Goal: Task Accomplishment & Management: Use online tool/utility

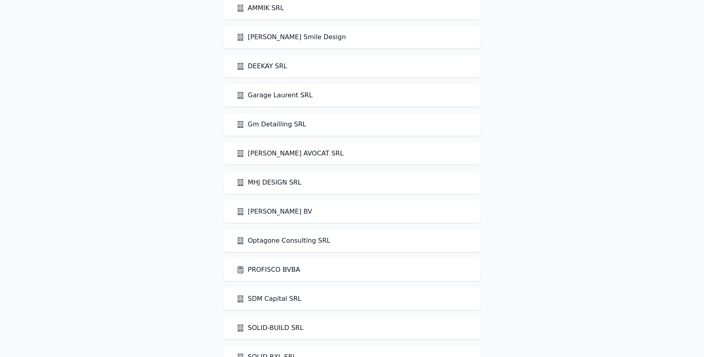
scroll to position [65, 0]
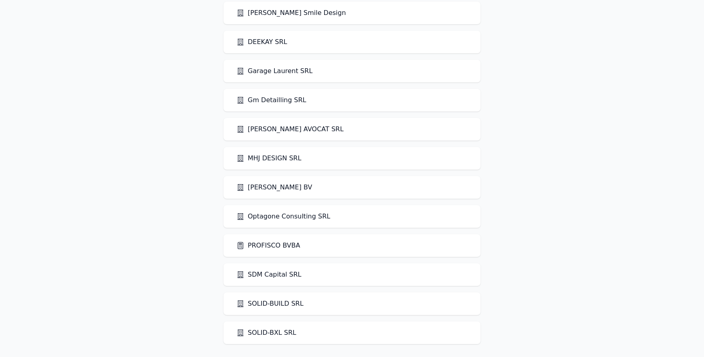
click at [261, 247] on link "PROFISCO BVBA" at bounding box center [268, 246] width 64 height 10
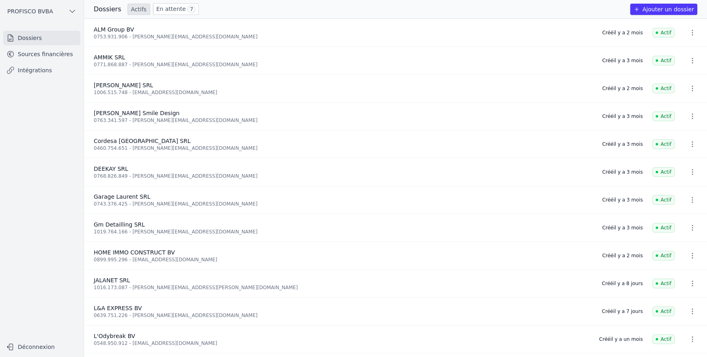
click at [36, 48] on link "Sources financières" at bounding box center [41, 54] width 77 height 15
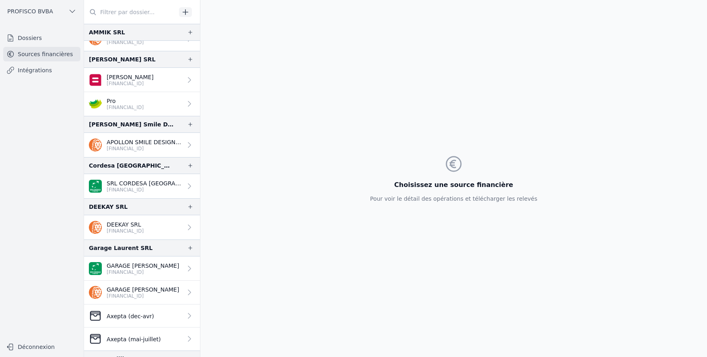
scroll to position [121, 0]
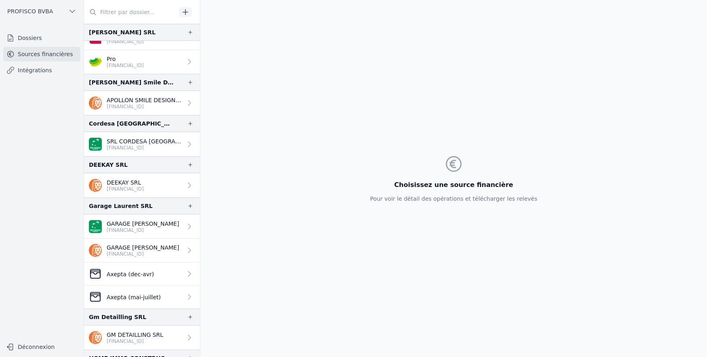
click at [143, 298] on p "Axepta (mai-juillet)" at bounding box center [134, 297] width 54 height 8
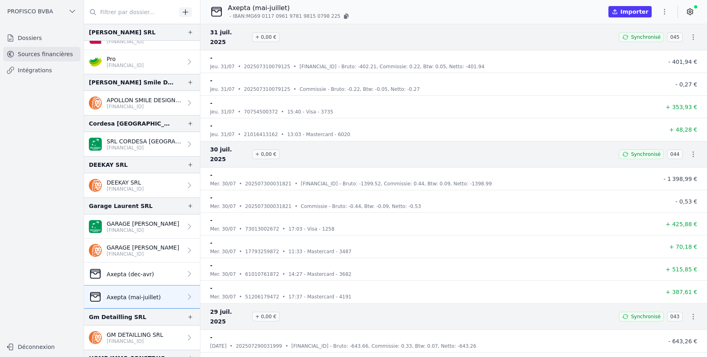
click at [640, 12] on button "Importer" at bounding box center [629, 11] width 43 height 11
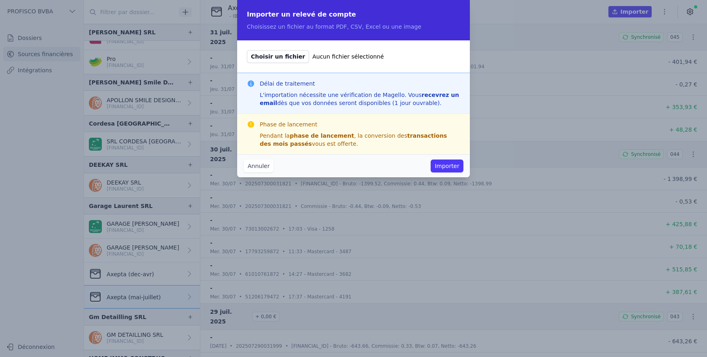
click at [263, 54] on span "Choisir un fichier" at bounding box center [278, 56] width 62 height 13
click at [247, 50] on input "Choisir un fichier Aucun fichier sélectionné" at bounding box center [246, 50] width 0 height 0
type input "C:\fakepath\2025_09_01_Garage_Laurent_SRL_1.pdf"
click at [443, 165] on button "Importer" at bounding box center [447, 166] width 33 height 13
